Goal: Complete application form

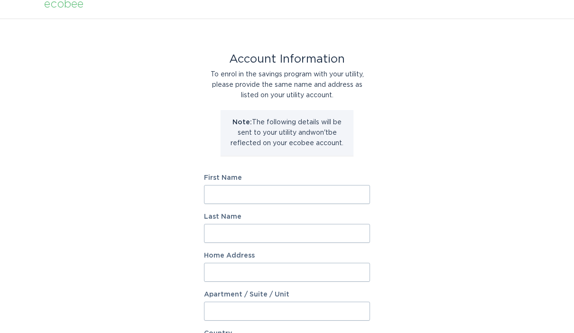
scroll to position [15, 0]
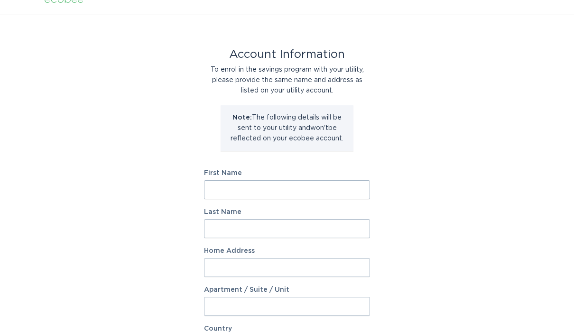
click at [334, 193] on input "First Name" at bounding box center [287, 189] width 166 height 19
type input "[PERSON_NAME]"
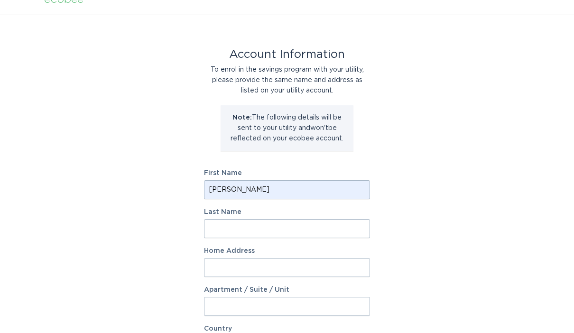
type input "[PERSON_NAME]"
type input "[STREET_ADDRESS][PERSON_NAME]"
select select "US"
type input "[PERSON_NAME]"
type input "53562"
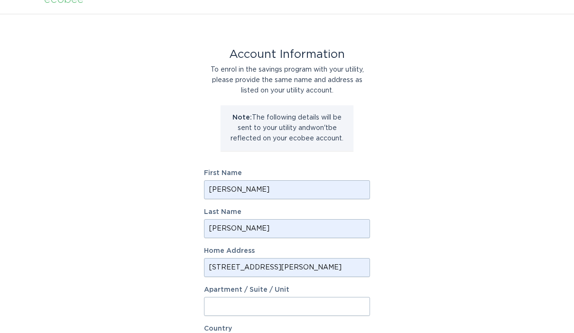
select select "WI"
click at [219, 231] on input "[PERSON_NAME]" at bounding box center [287, 228] width 166 height 19
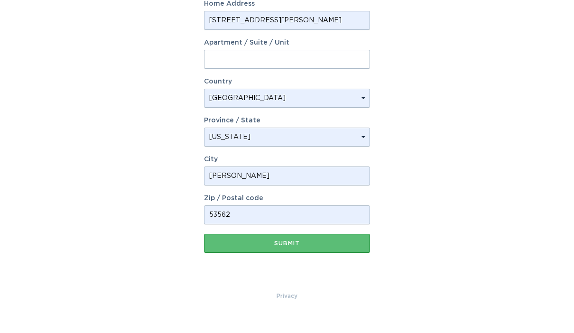
scroll to position [244, 0]
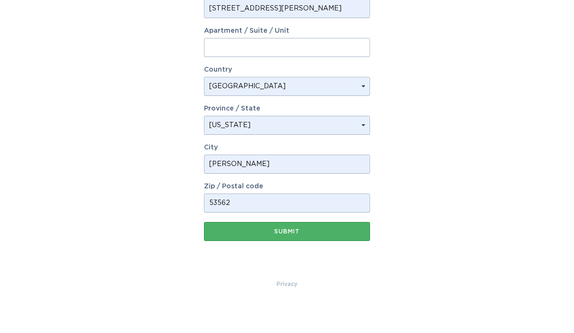
type input "[PERSON_NAME]"
click at [329, 258] on div "Submit" at bounding box center [287, 261] width 156 height 6
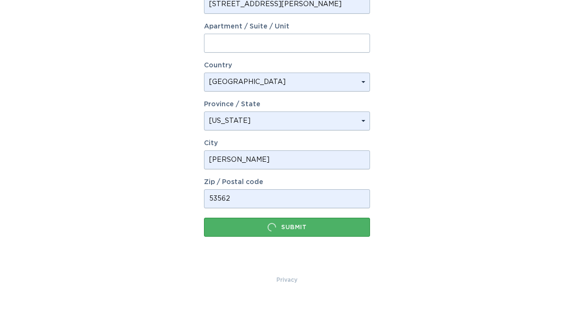
scroll to position [0, 0]
